Goal: Book appointment/travel/reservation

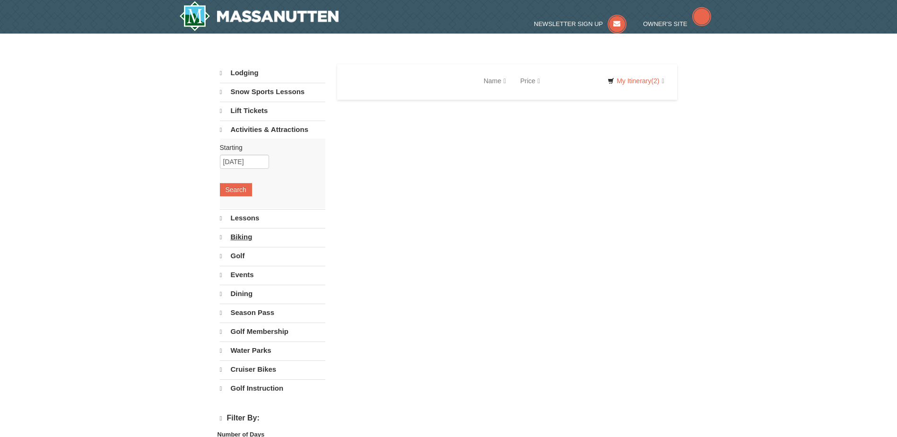
select select "10"
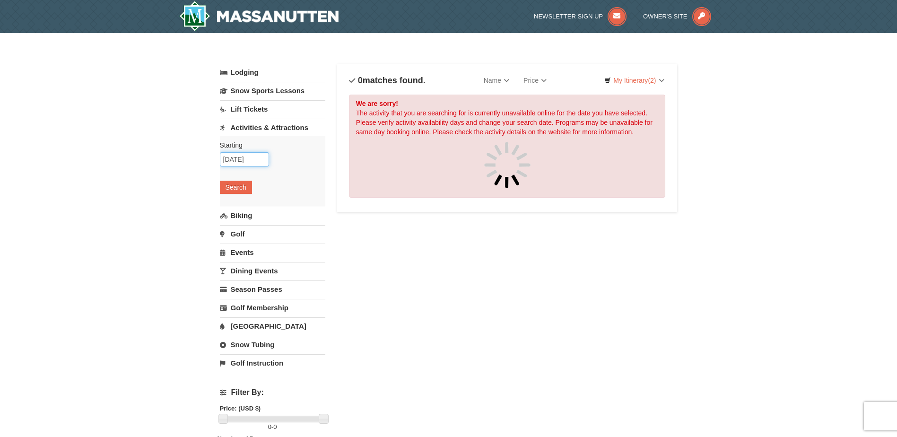
click at [241, 162] on input "10/11/2025" at bounding box center [244, 159] width 49 height 14
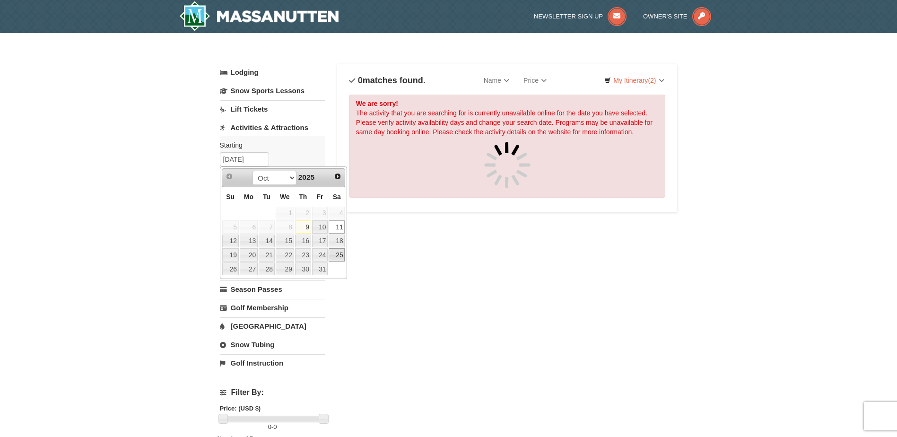
click at [340, 254] on link "25" at bounding box center [337, 254] width 16 height 13
type input "[DATE]"
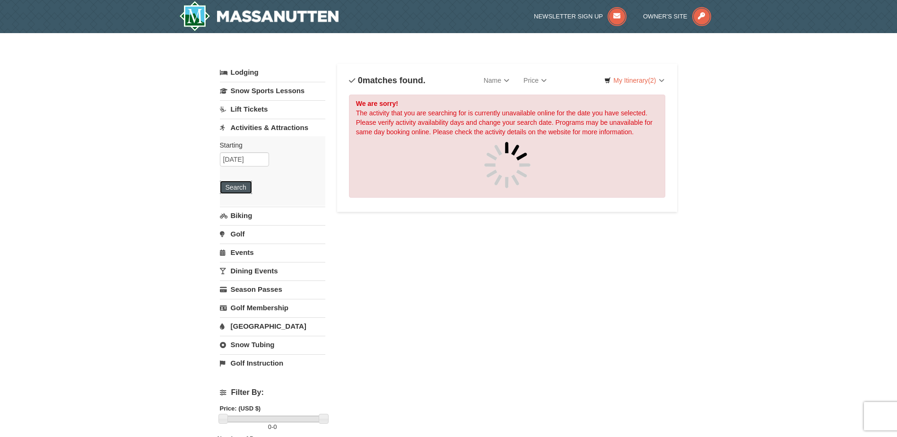
click at [241, 189] on button "Search" at bounding box center [236, 187] width 32 height 13
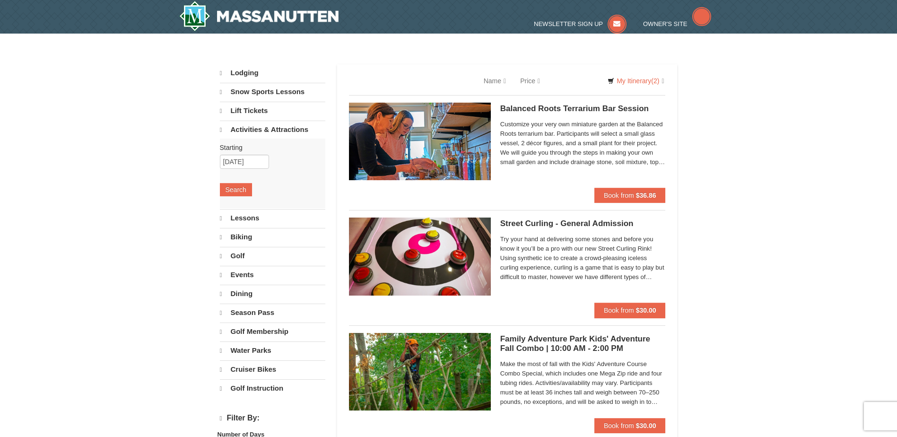
select select "10"
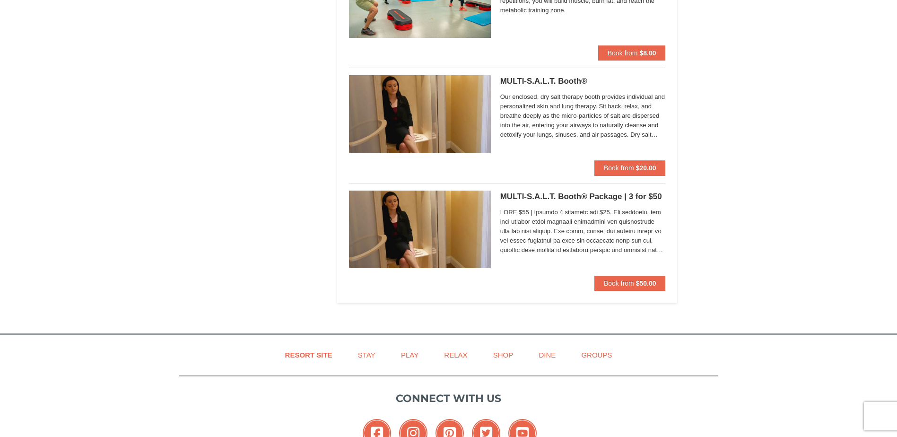
scroll to position [2696, 0]
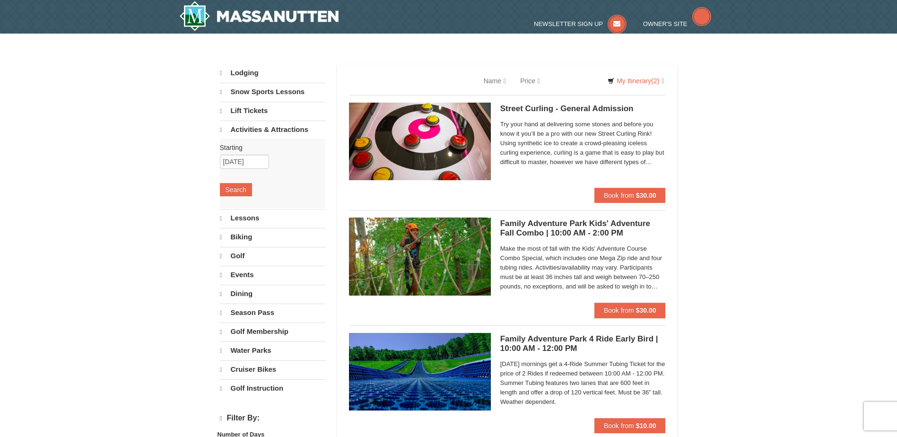
select select "10"
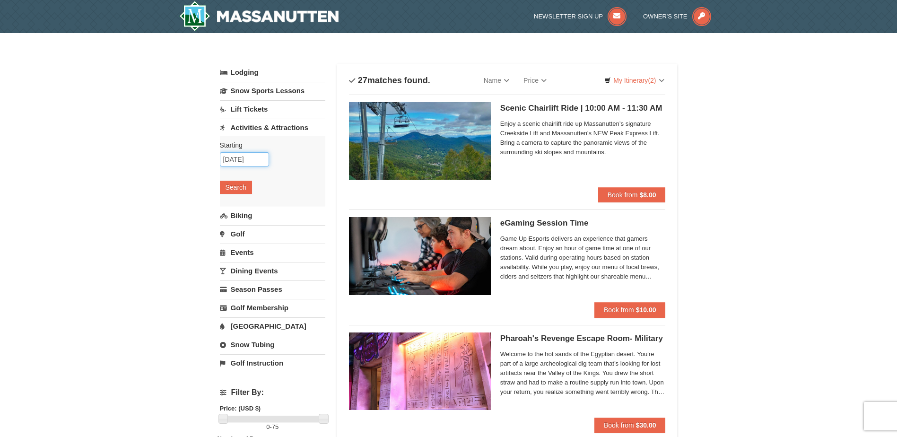
click at [240, 161] on input "10/26/2025" at bounding box center [244, 159] width 49 height 14
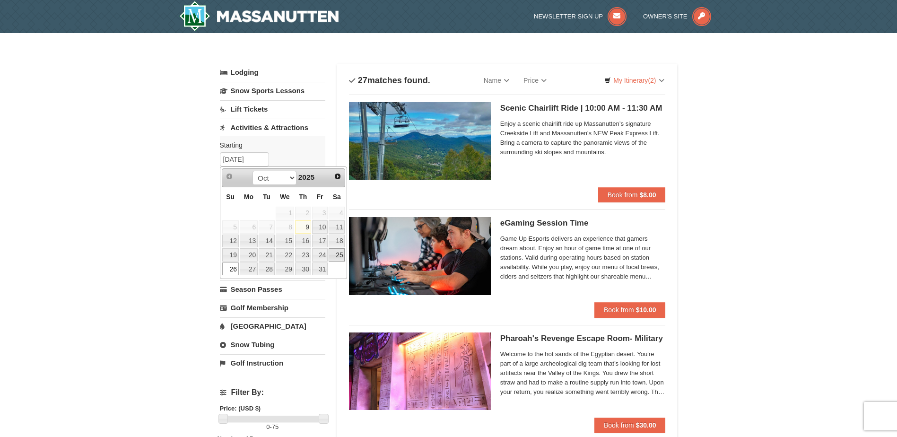
click at [340, 256] on link "25" at bounding box center [337, 254] width 16 height 13
type input "[DATE]"
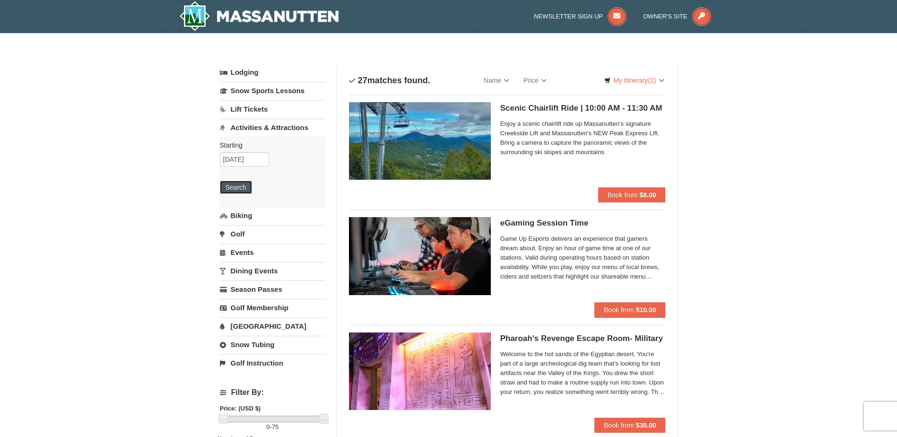
click at [232, 185] on button "Search" at bounding box center [236, 187] width 32 height 13
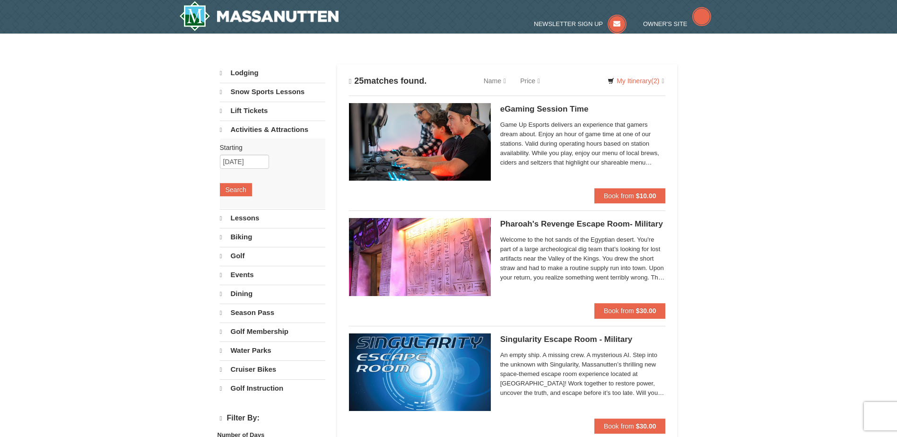
select select "10"
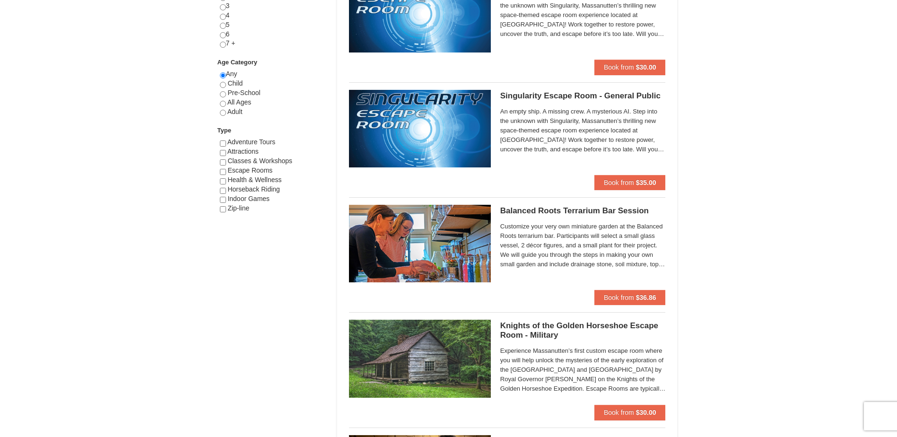
scroll to position [426, 0]
